Goal: Transaction & Acquisition: Purchase product/service

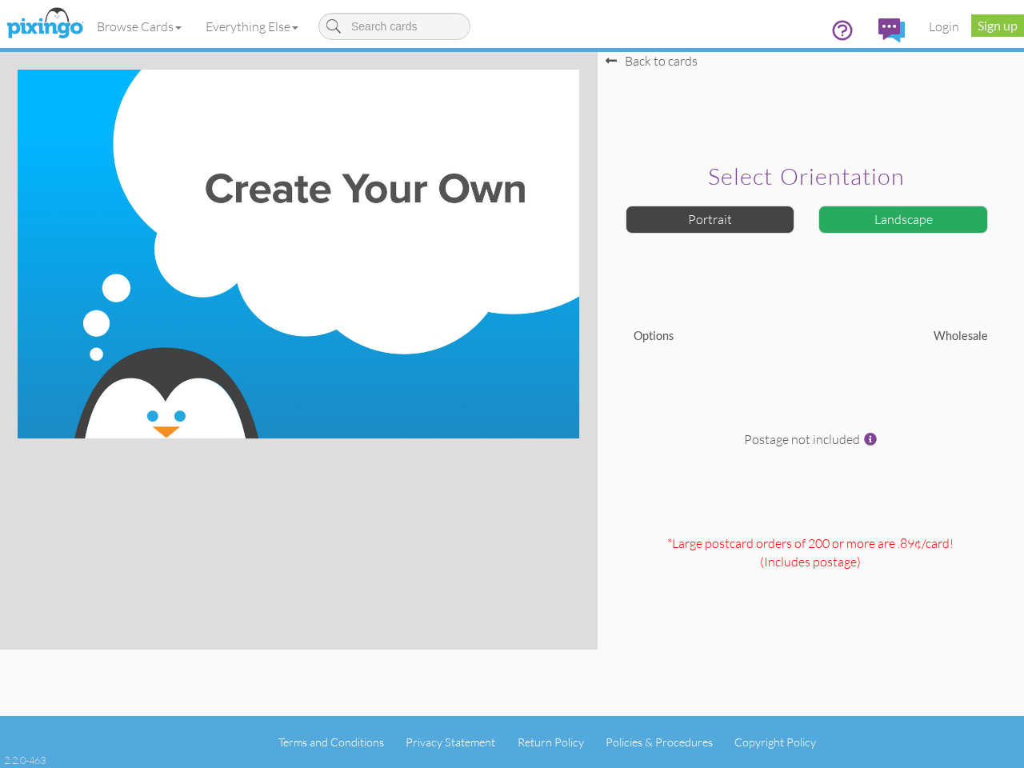
click at [512, 384] on img at bounding box center [299, 254] width 562 height 369
click at [140, 26] on link "Browse Cards" at bounding box center [139, 26] width 109 height 40
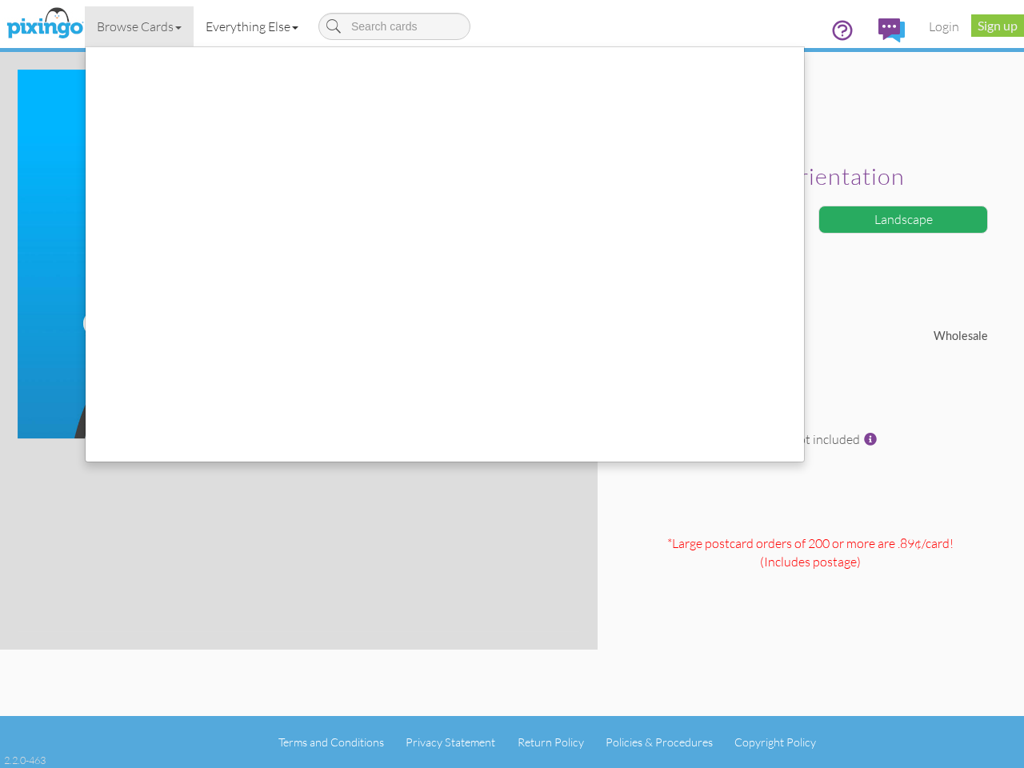
click at [255, 26] on link "Everything Else" at bounding box center [252, 26] width 117 height 40
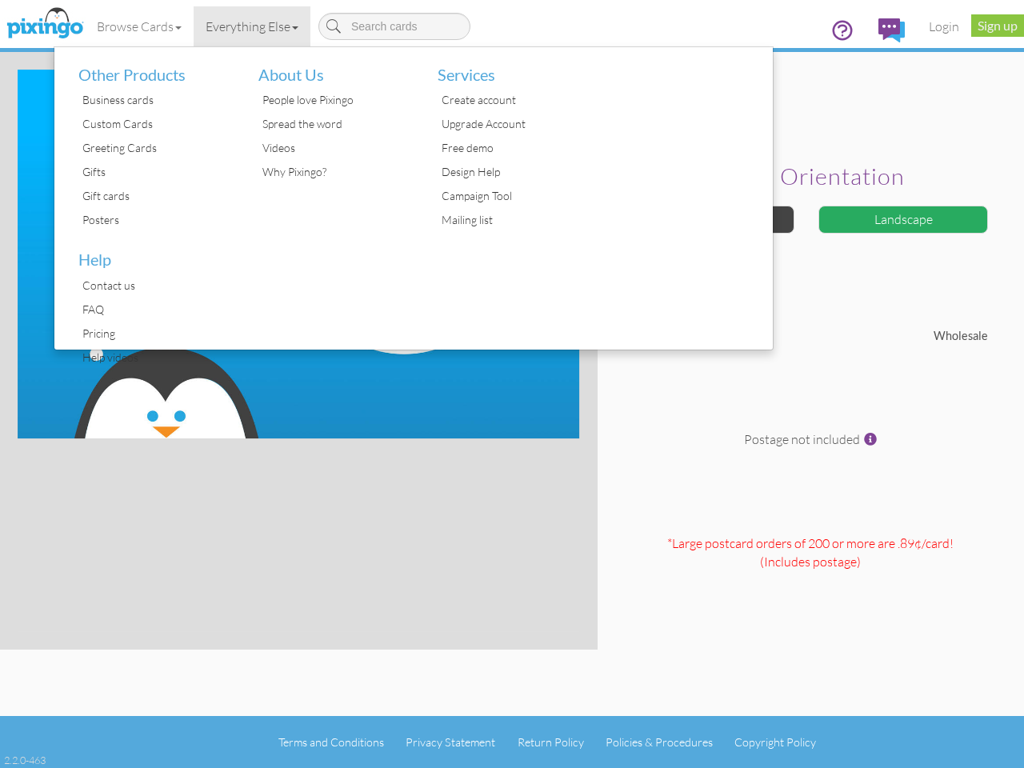
click at [710, 219] on div at bounding box center [684, 198] width 180 height 302
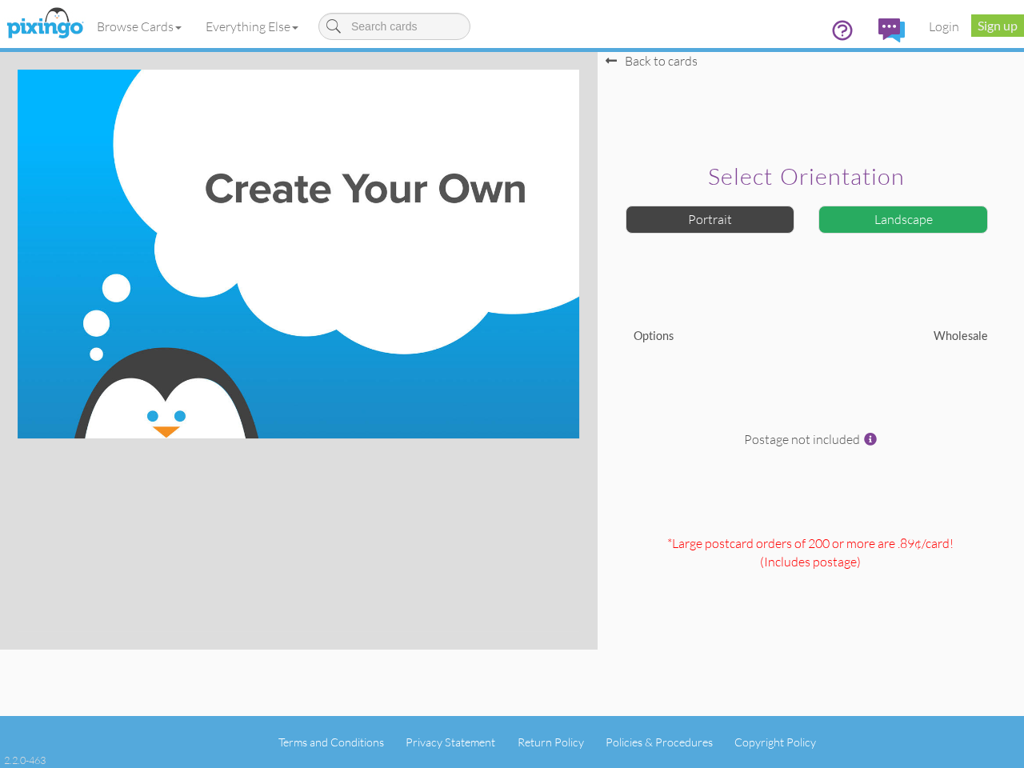
click at [903, 219] on div "Landscape" at bounding box center [903, 220] width 170 height 28
click at [870, 439] on span at bounding box center [870, 439] width 13 height 13
